Goal: Information Seeking & Learning: Find specific fact

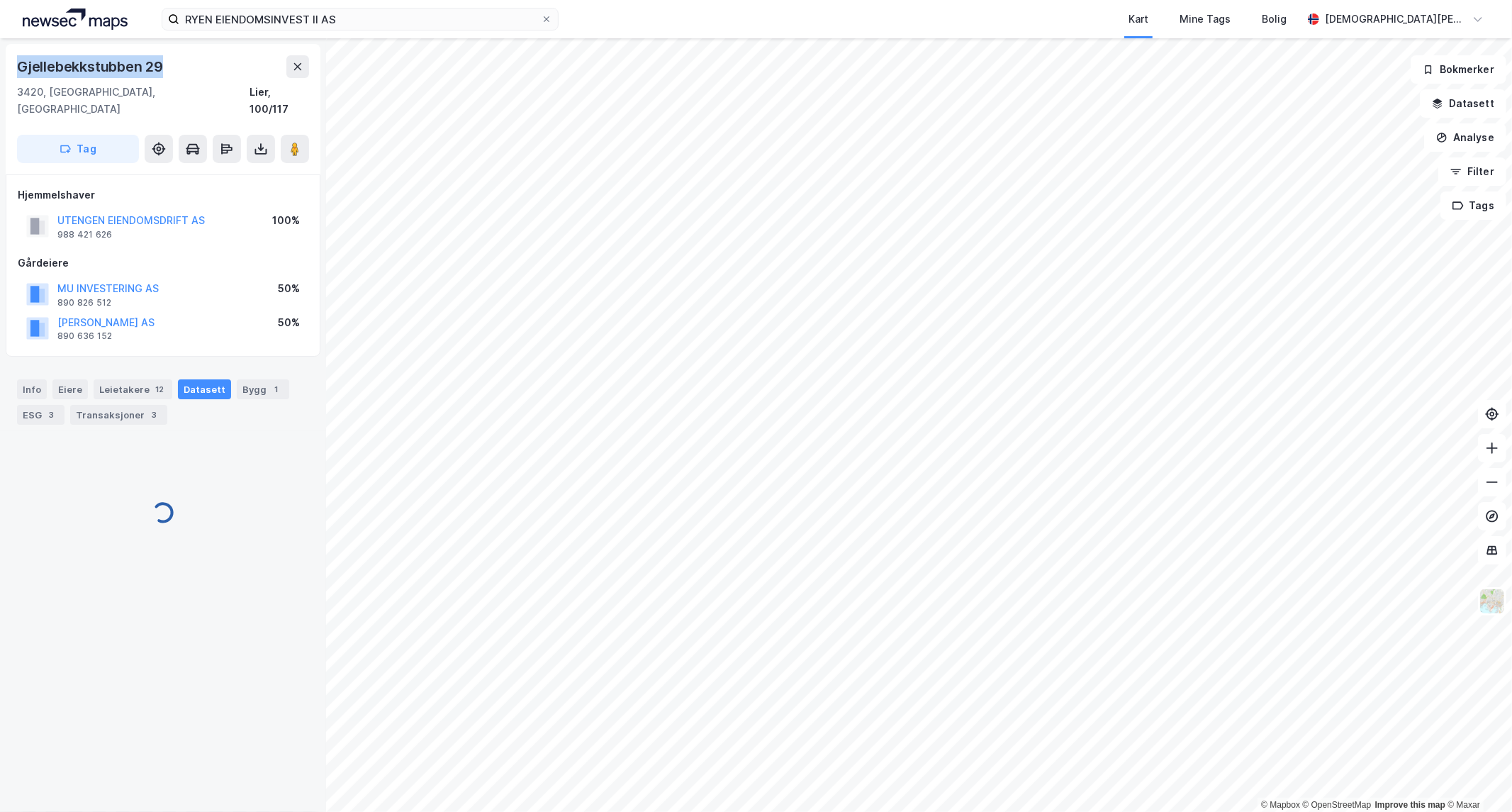
drag, startPoint x: 175, startPoint y: 68, endPoint x: 20, endPoint y: 75, distance: 155.2
click at [20, 75] on div "Gjellebekkstubben 29" at bounding box center [163, 67] width 292 height 23
copy div "Gjellebekkstubben 29"
click at [546, 19] on icon at bounding box center [547, 20] width 6 height 6
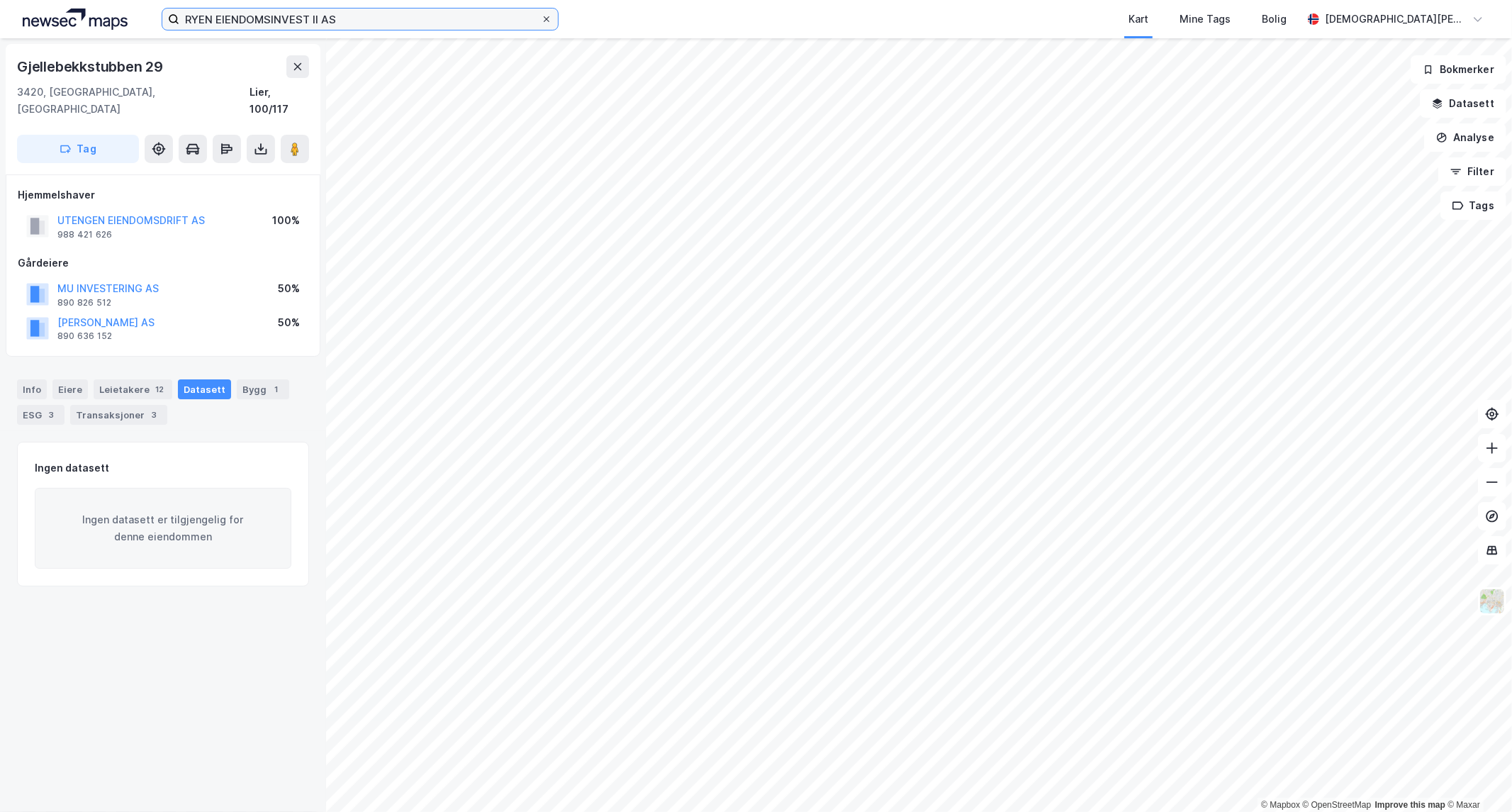
click at [541, 19] on input "RYEN EIENDOMSINVEST II AS" at bounding box center [360, 19] width 362 height 21
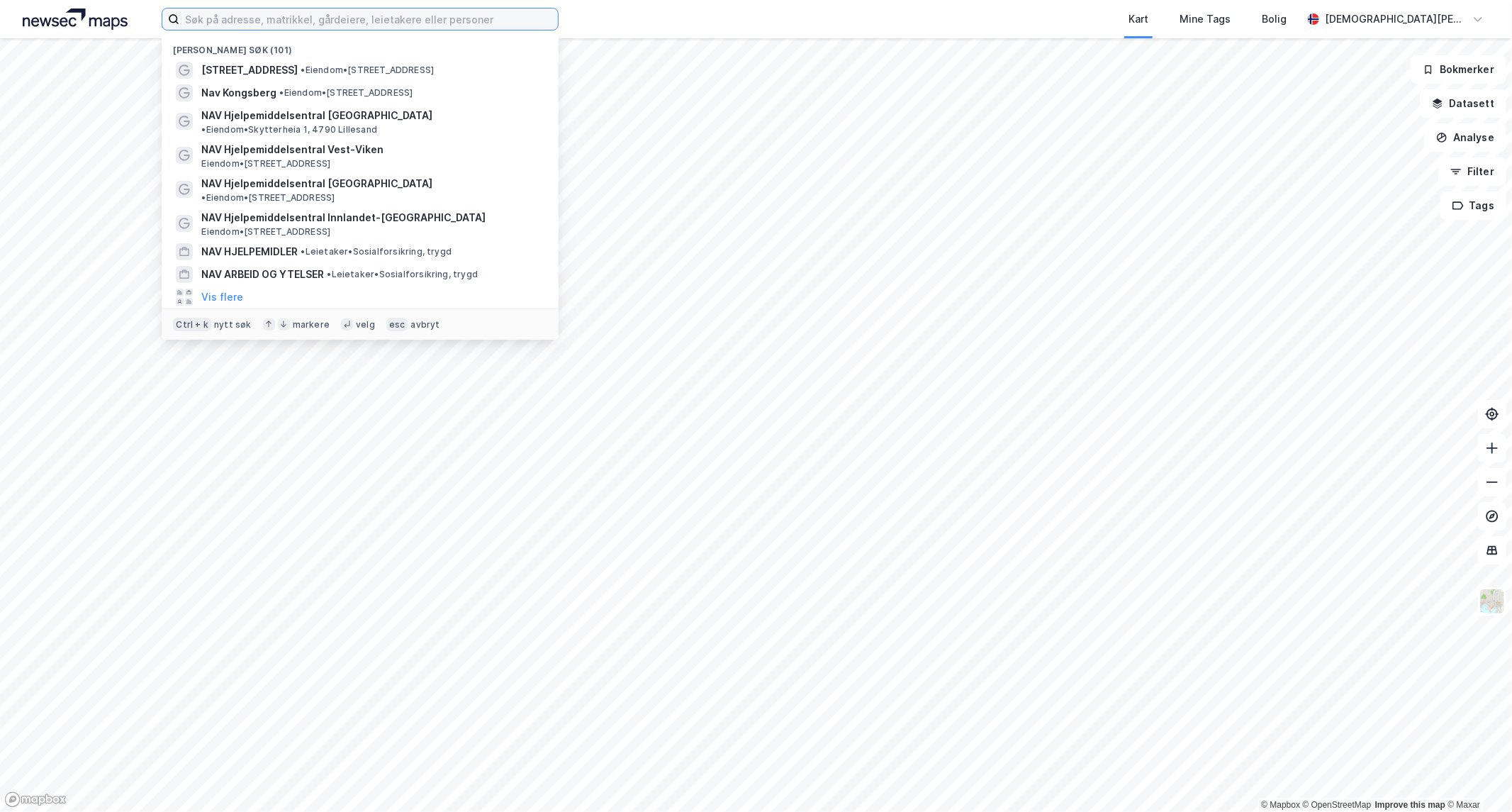
click at [478, 23] on input at bounding box center [368, 19] width 379 height 21
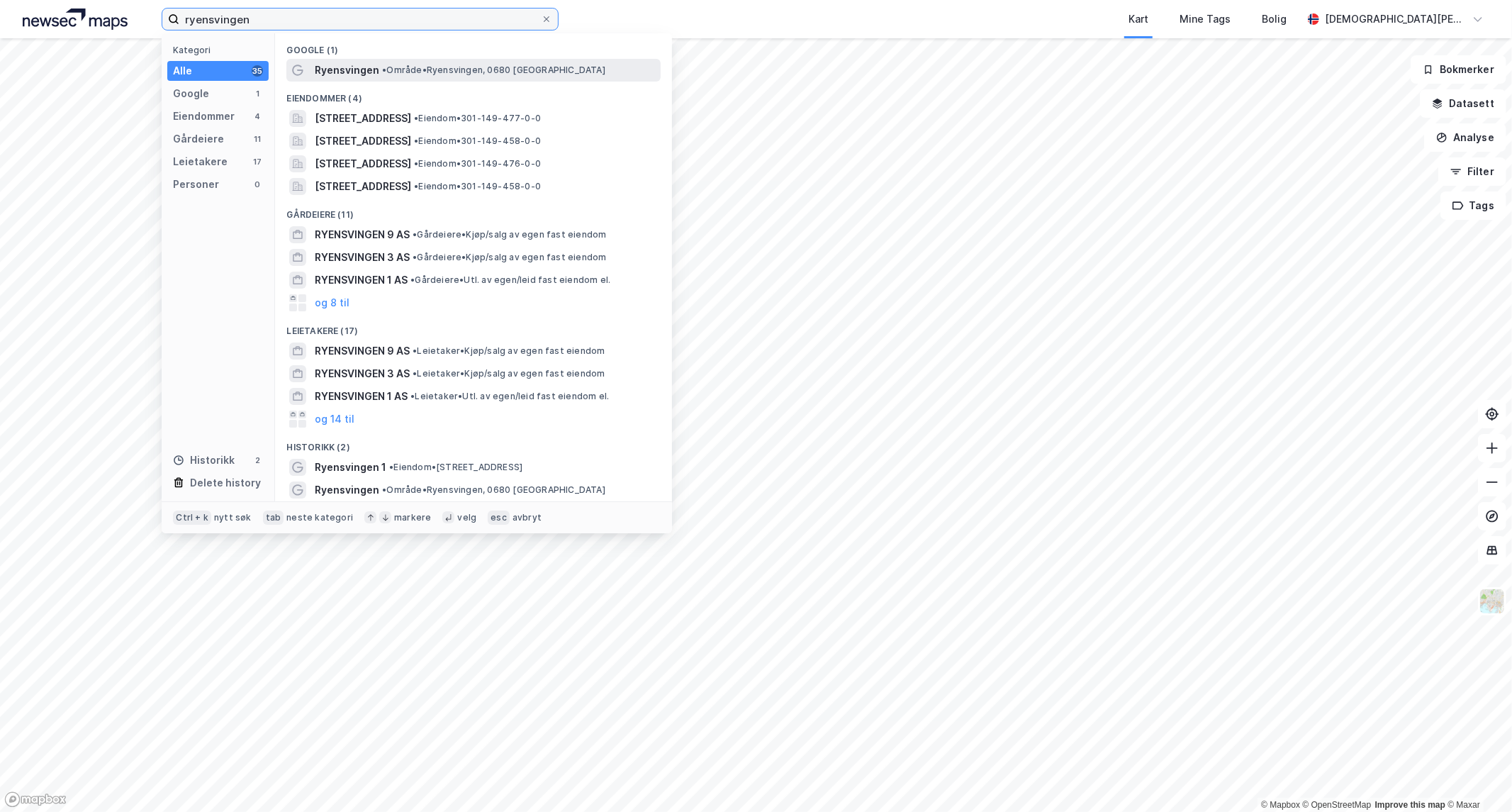
type input "ryensvingen"
click at [408, 70] on span "• Område • Ryensvingen, [GEOGRAPHIC_DATA]" at bounding box center [494, 70] width 224 height 11
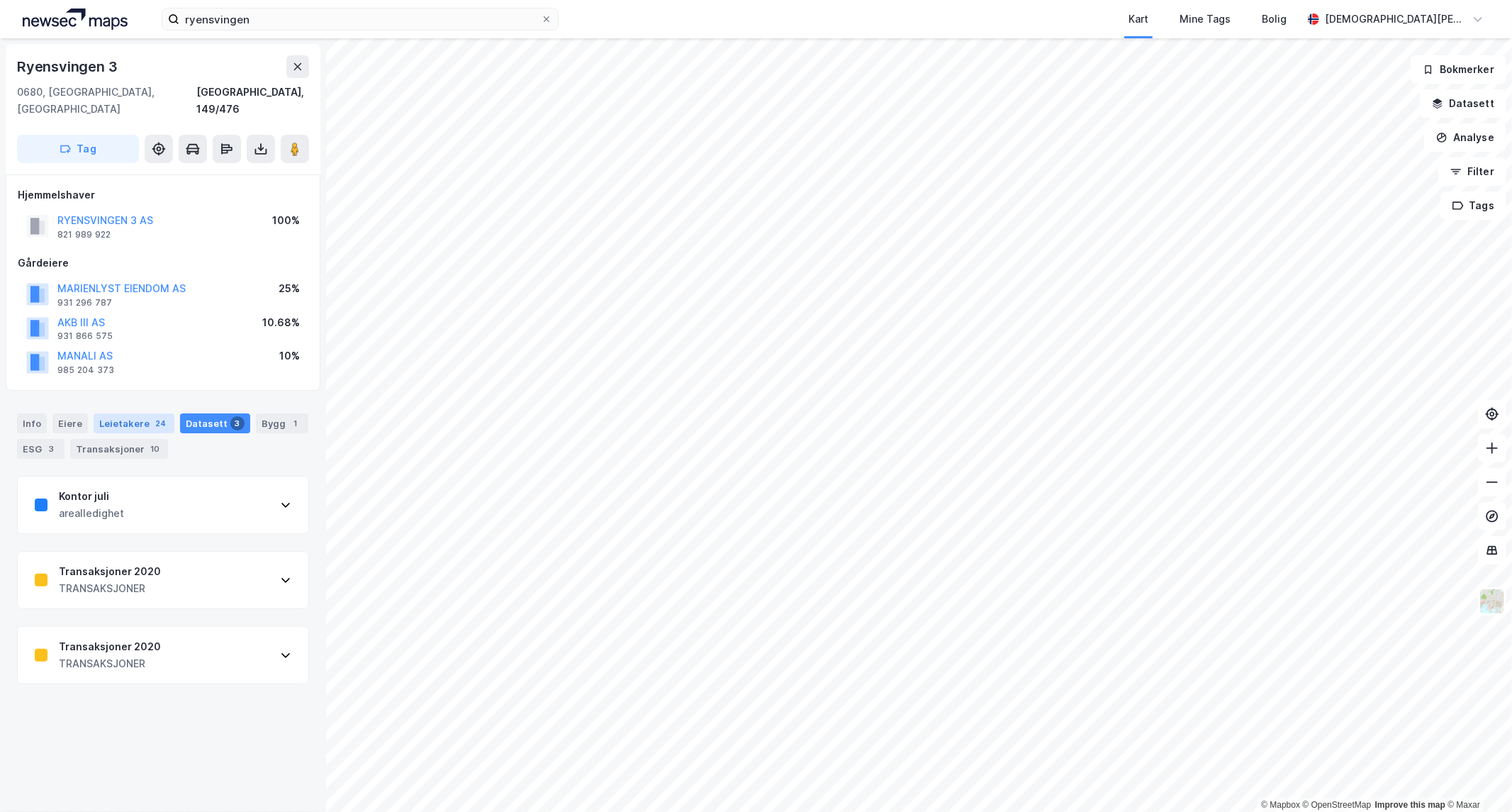
click at [138, 414] on div "Leietakere 24" at bounding box center [134, 423] width 81 height 20
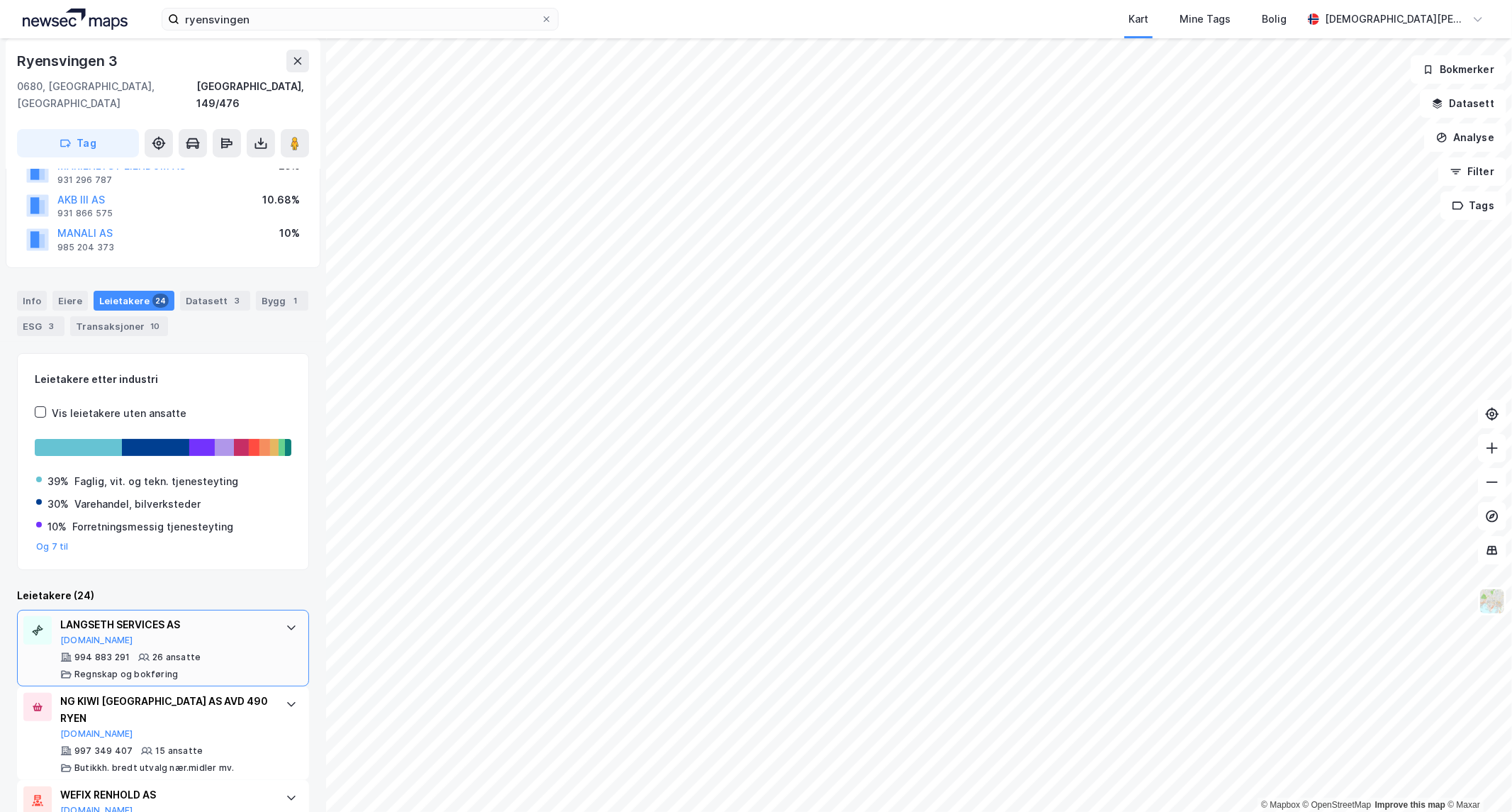
scroll to position [236, 0]
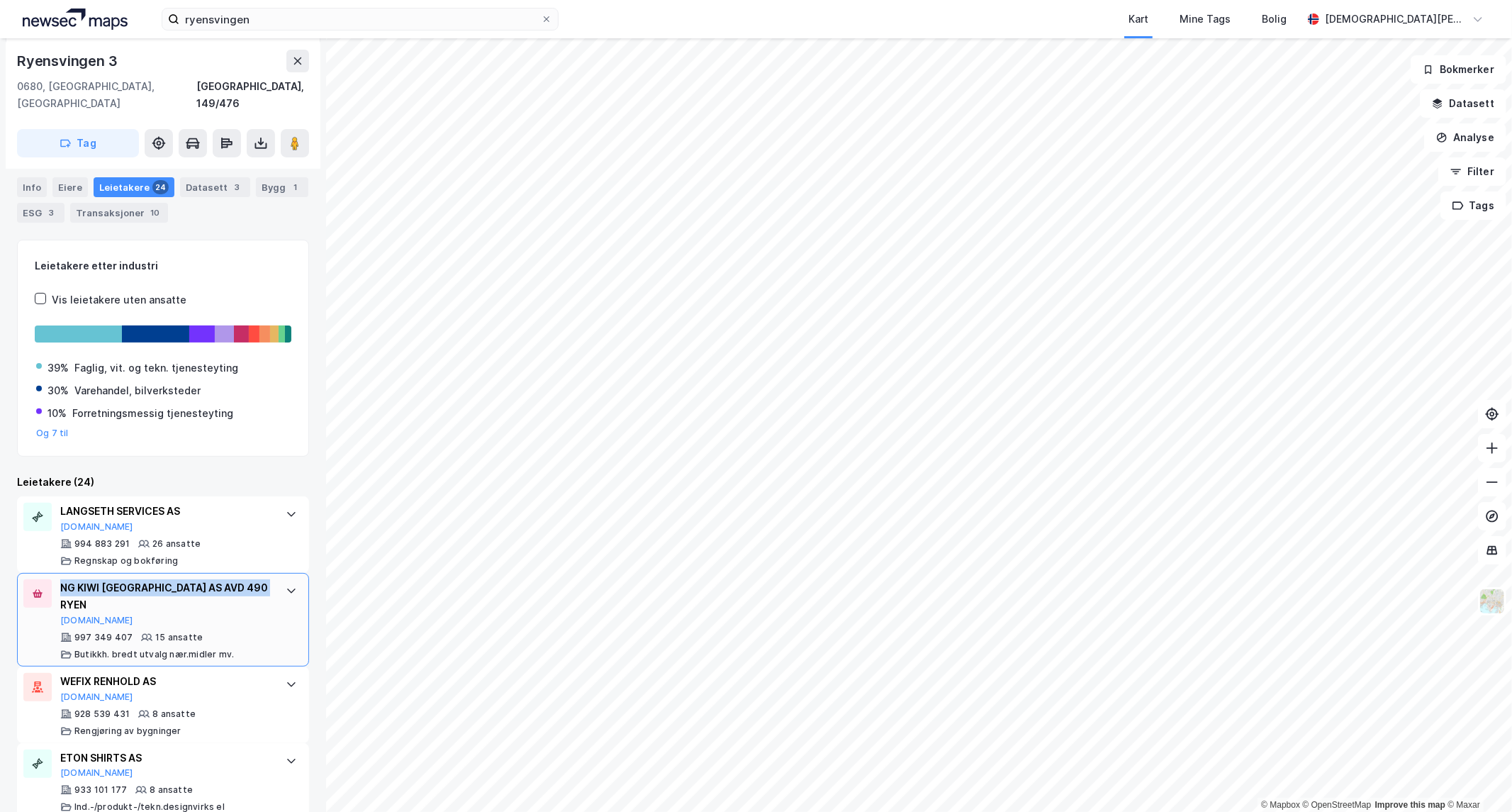
drag, startPoint x: 119, startPoint y: 590, endPoint x: 60, endPoint y: 572, distance: 61.7
click at [60, 580] on div "NG KIWI [GEOGRAPHIC_DATA] AS AVD 490 RYEN" at bounding box center [166, 597] width 212 height 34
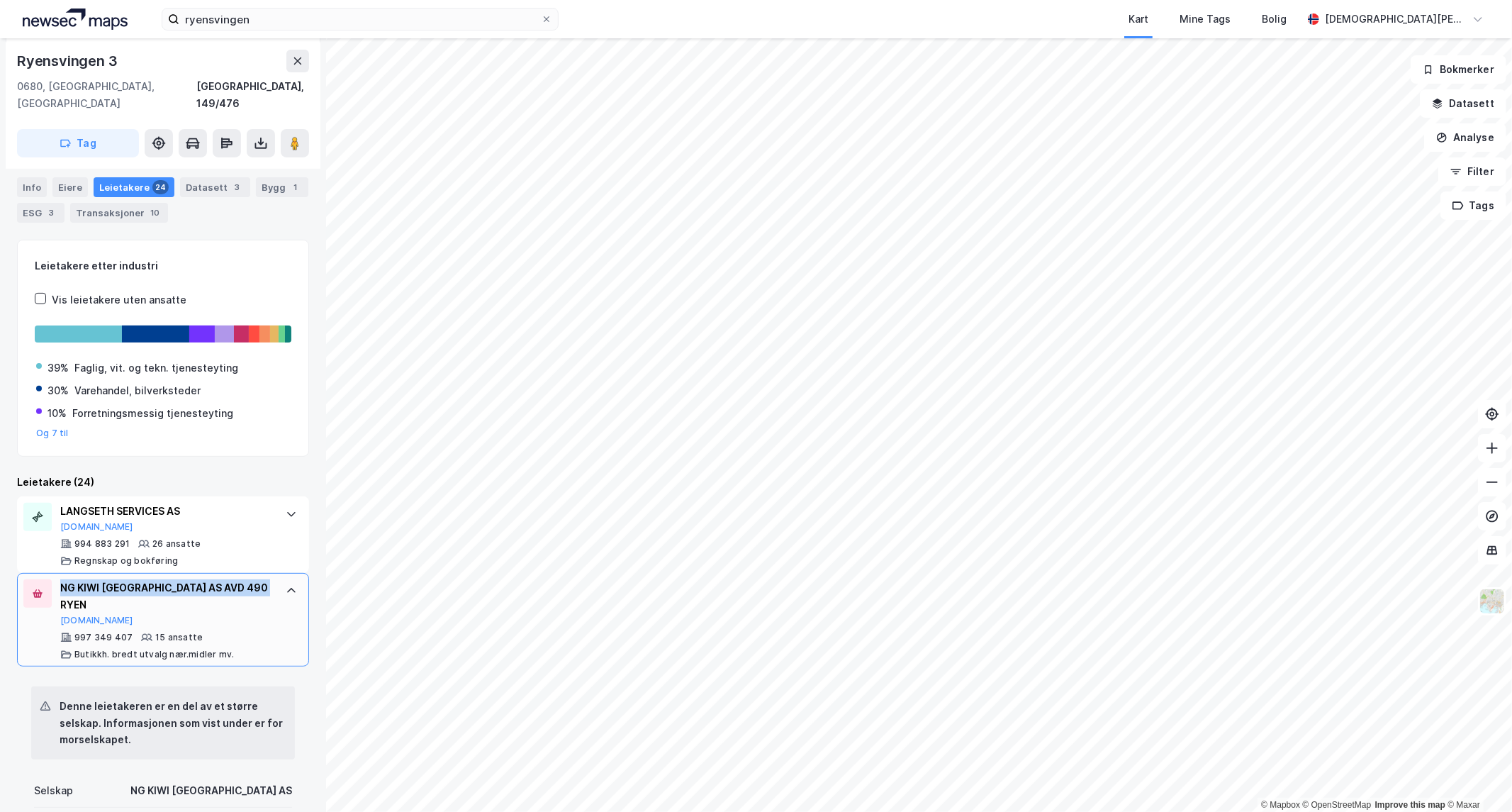
copy div "NG KIWI [GEOGRAPHIC_DATA] AS AVD 490 RYEN"
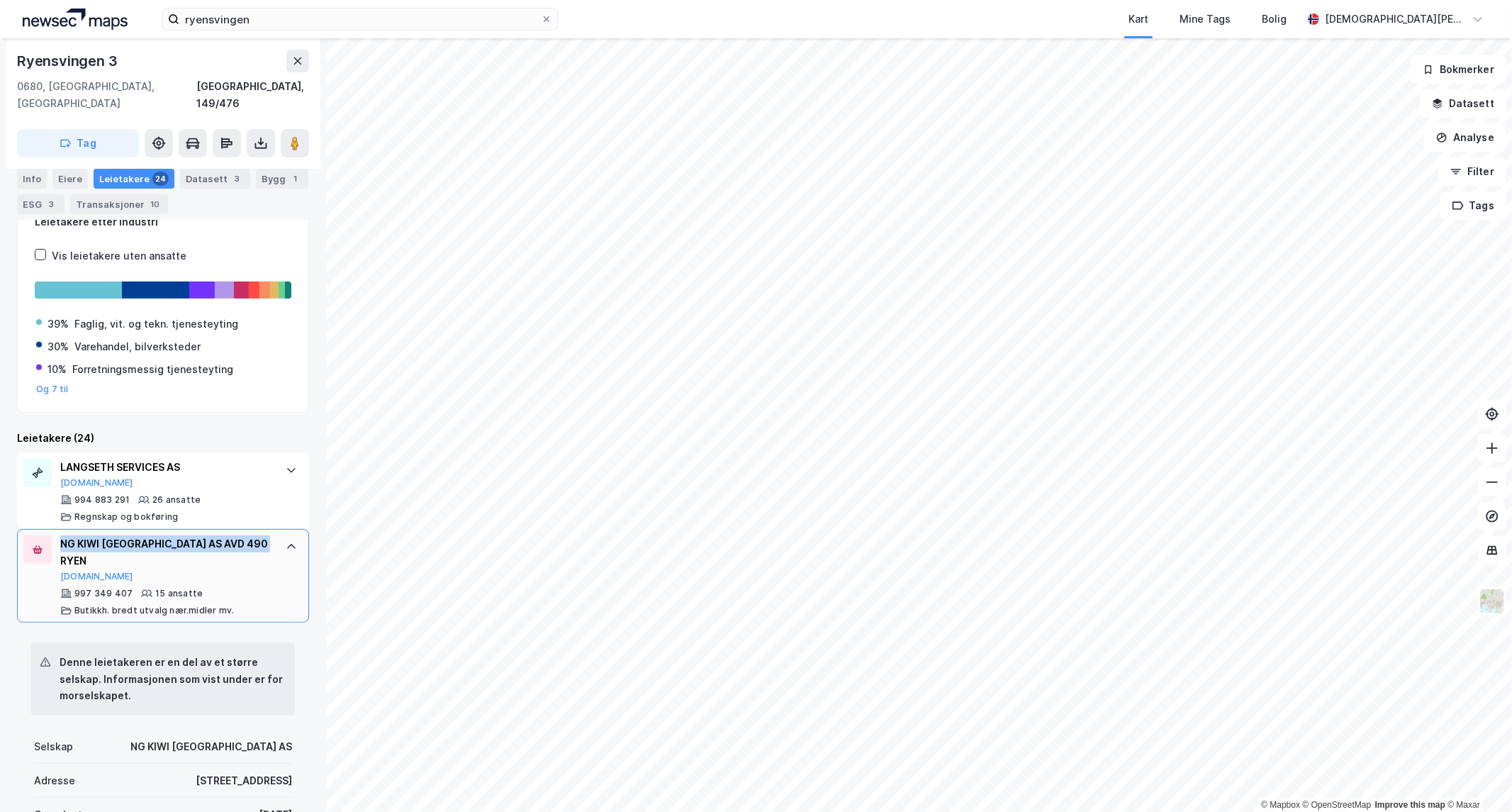
scroll to position [315, 0]
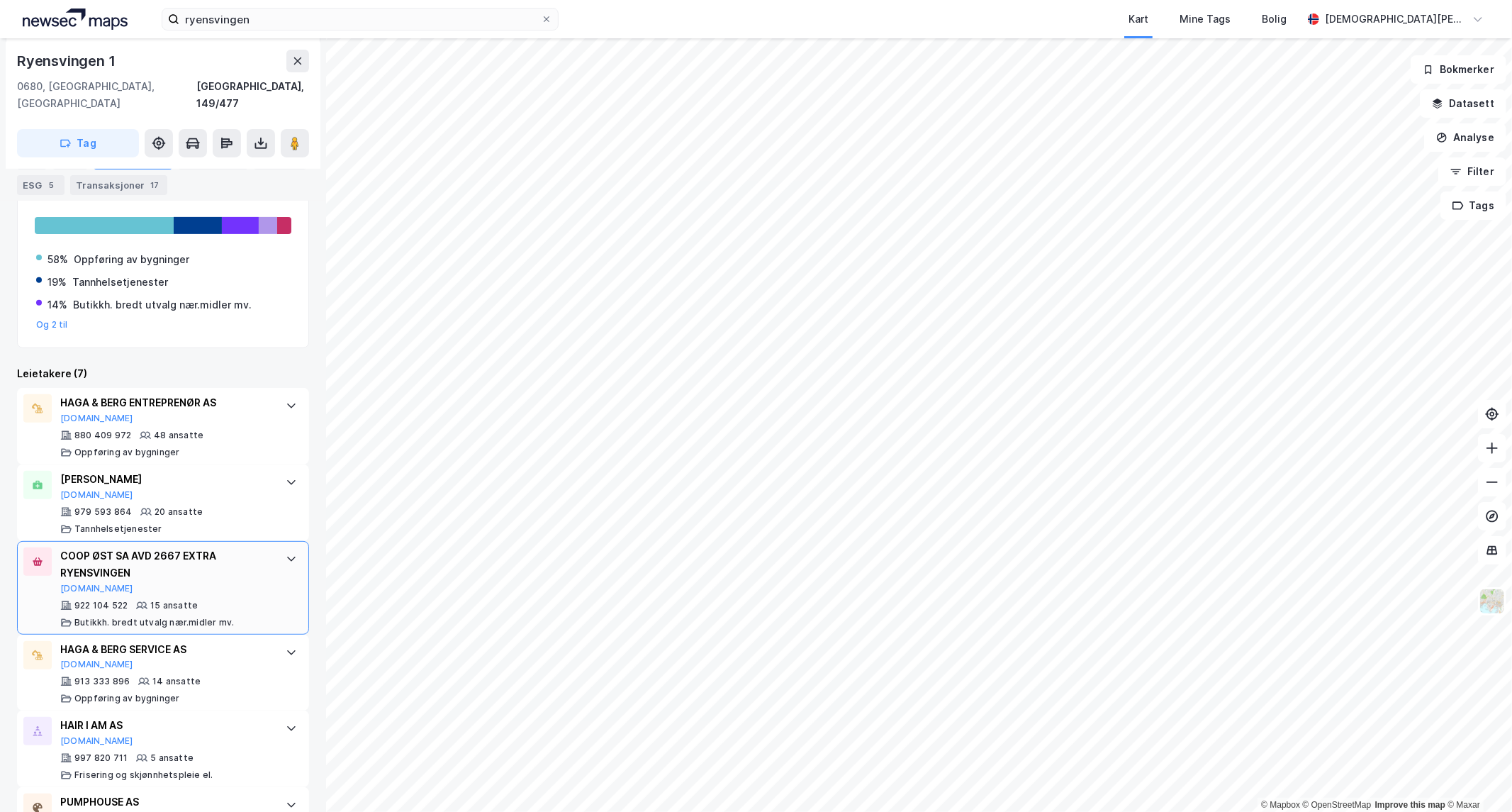
scroll to position [394, 0]
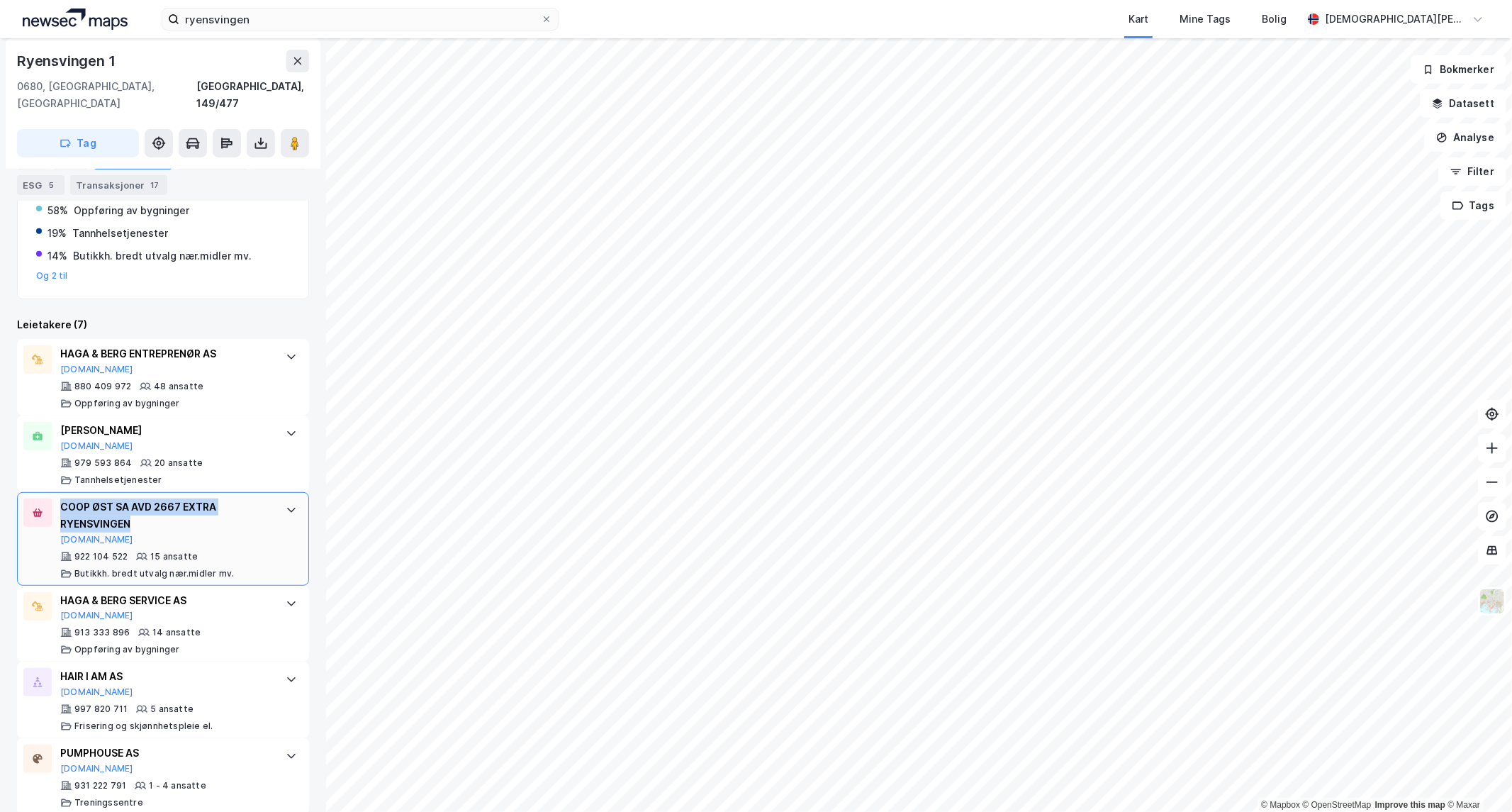
drag, startPoint x: 159, startPoint y: 512, endPoint x: 60, endPoint y: 494, distance: 100.6
click at [60, 499] on div "COOP ØST SA AVD 2667 EXTRA RYENSVINGEN" at bounding box center [166, 516] width 212 height 34
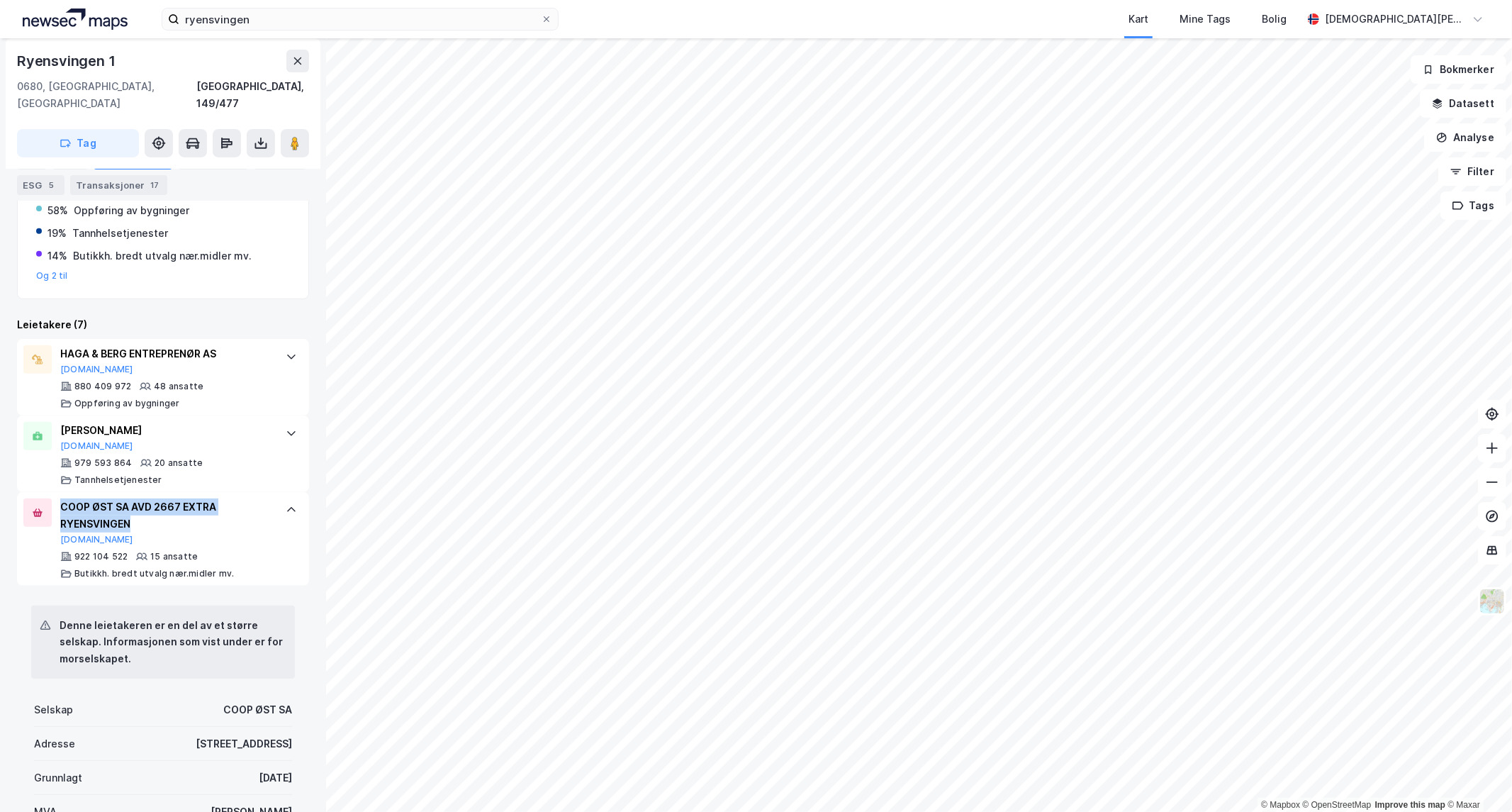
copy div "COOP ØST SA AVD 2667 EXTRA RYENSVINGEN"
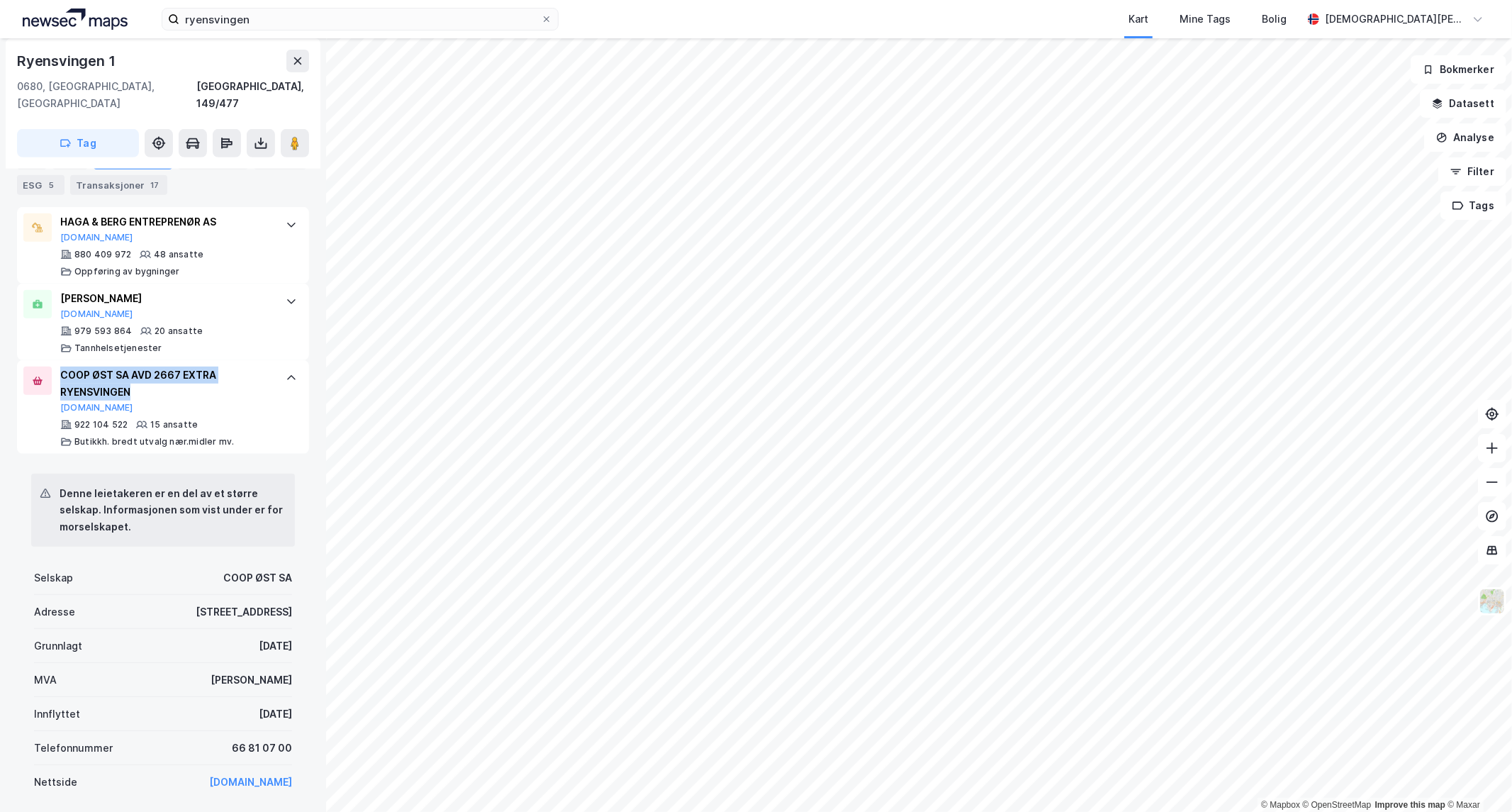
scroll to position [551, 0]
